Goal: Transaction & Acquisition: Book appointment/travel/reservation

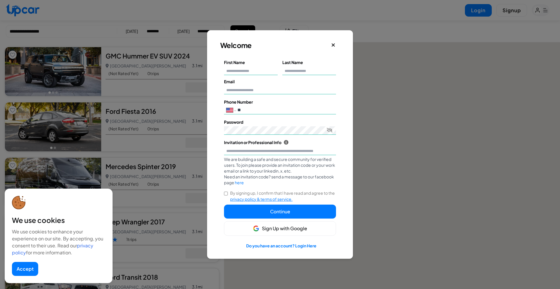
select select "********"
select select "**"
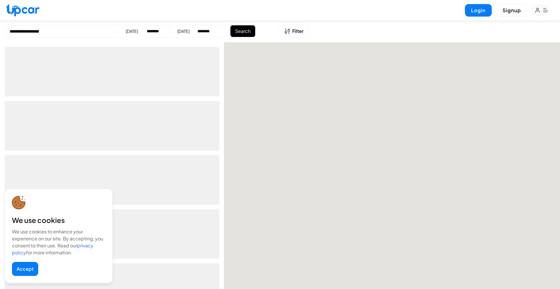
select select "********"
